Goal: Navigation & Orientation: Find specific page/section

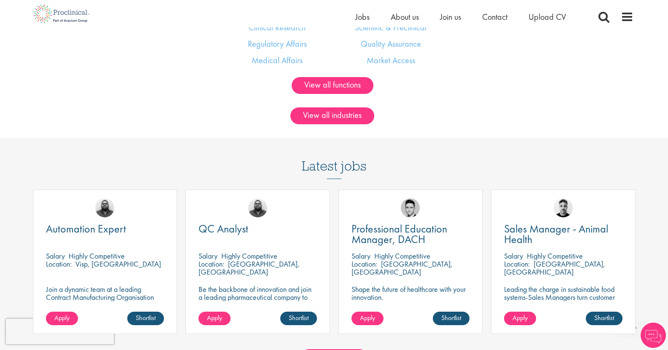
scroll to position [717, 0]
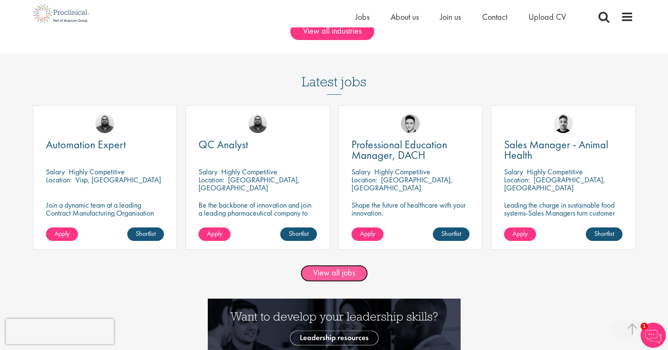
click at [322, 271] on link "View all jobs" at bounding box center [334, 273] width 67 height 17
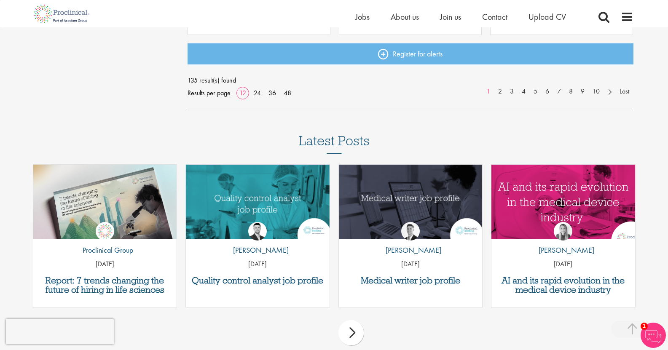
scroll to position [801, 0]
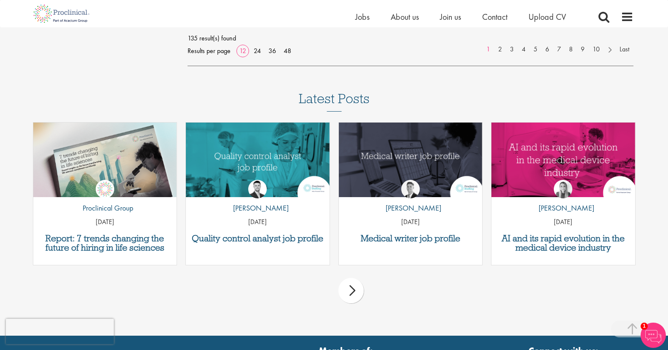
click at [347, 299] on div "next" at bounding box center [350, 290] width 25 height 25
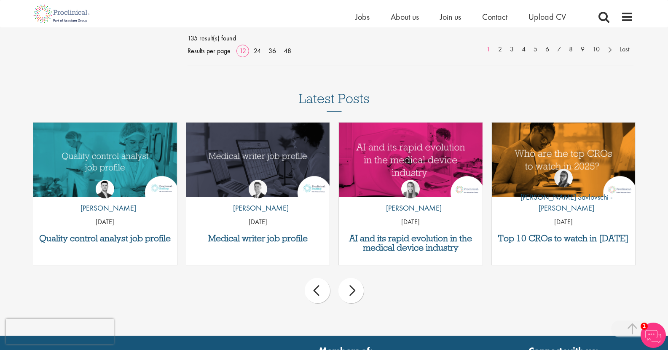
click at [347, 299] on div "next" at bounding box center [350, 290] width 25 height 25
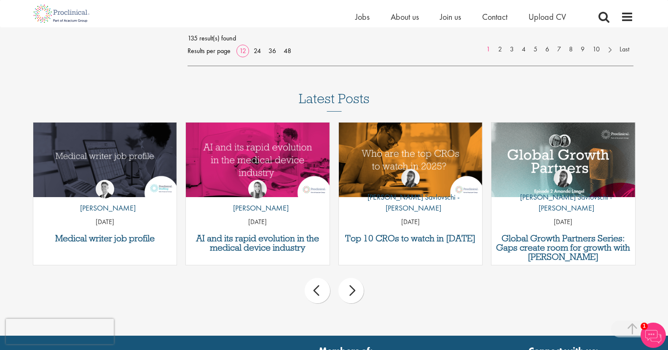
click at [347, 299] on div "next" at bounding box center [350, 290] width 25 height 25
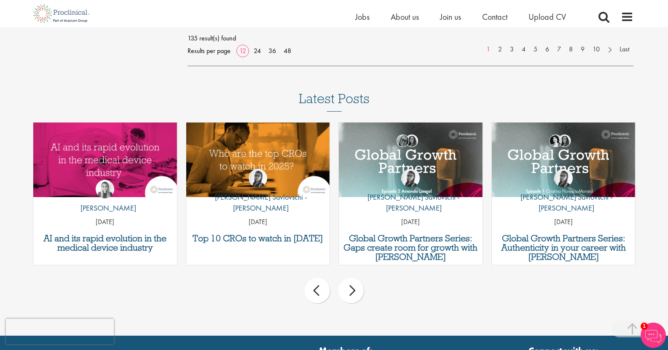
click at [347, 299] on div "next" at bounding box center [350, 290] width 25 height 25
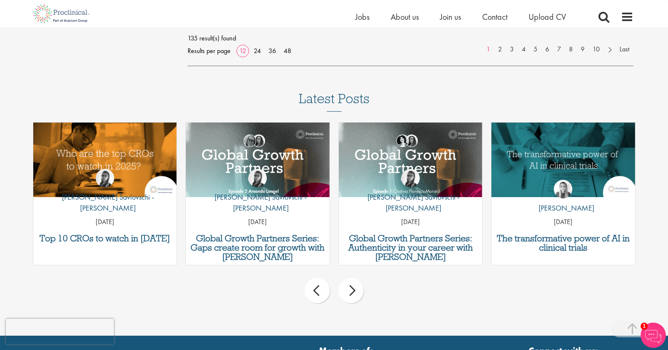
click at [347, 299] on div "next" at bounding box center [350, 290] width 25 height 25
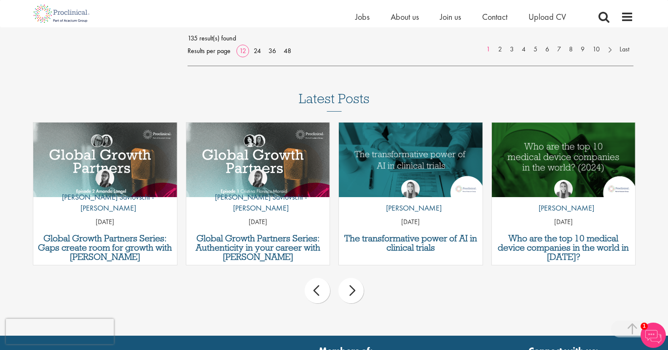
click at [347, 299] on div "next" at bounding box center [350, 290] width 25 height 25
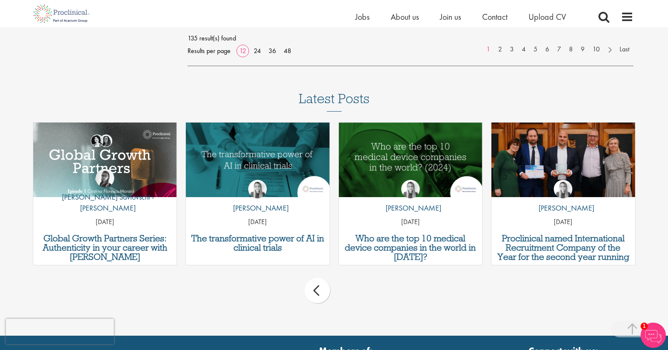
click at [347, 299] on div "prev next" at bounding box center [334, 292] width 611 height 37
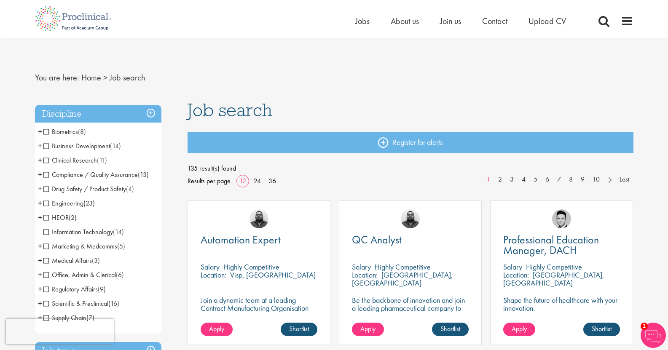
scroll to position [42, 0]
